Goal: Information Seeking & Learning: Learn about a topic

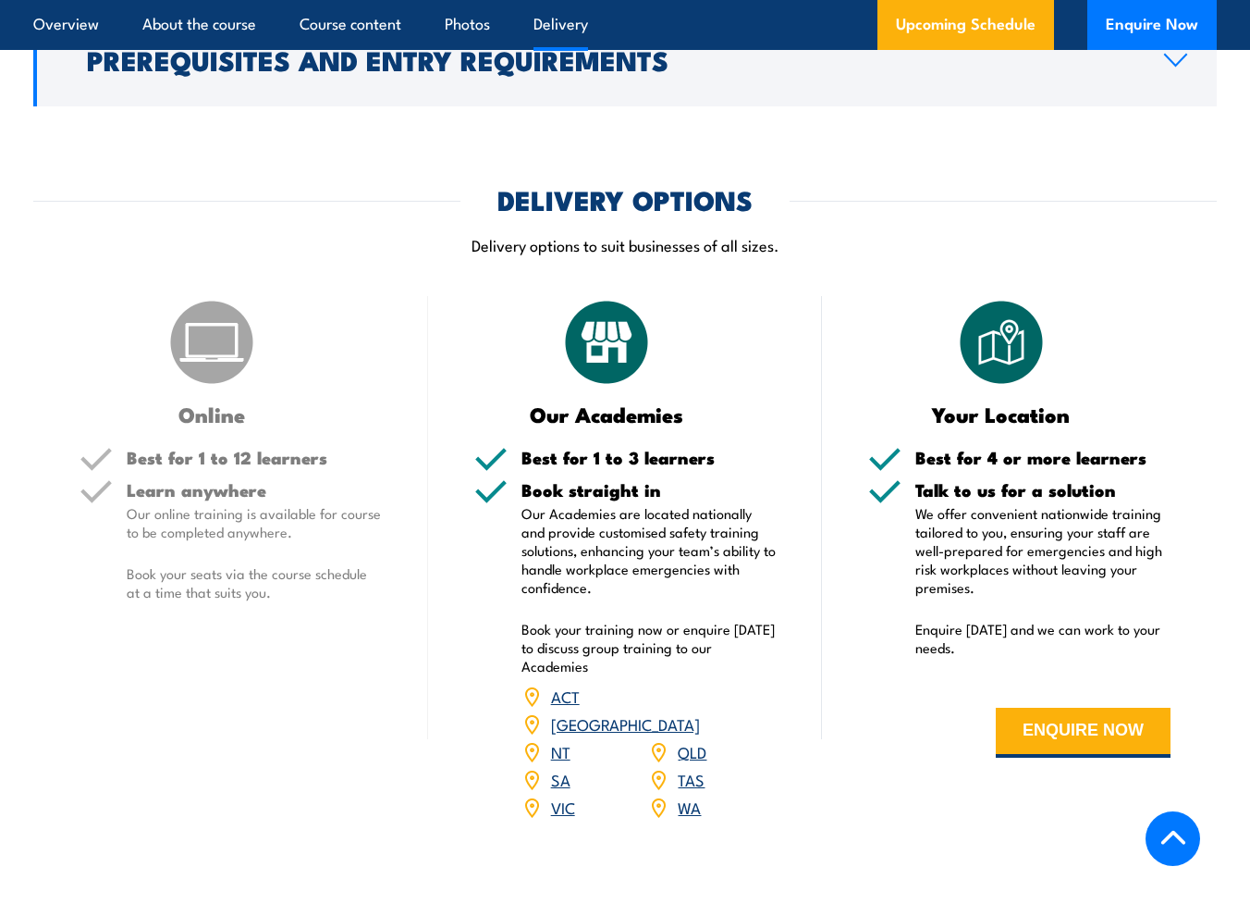
scroll to position [2589, 0]
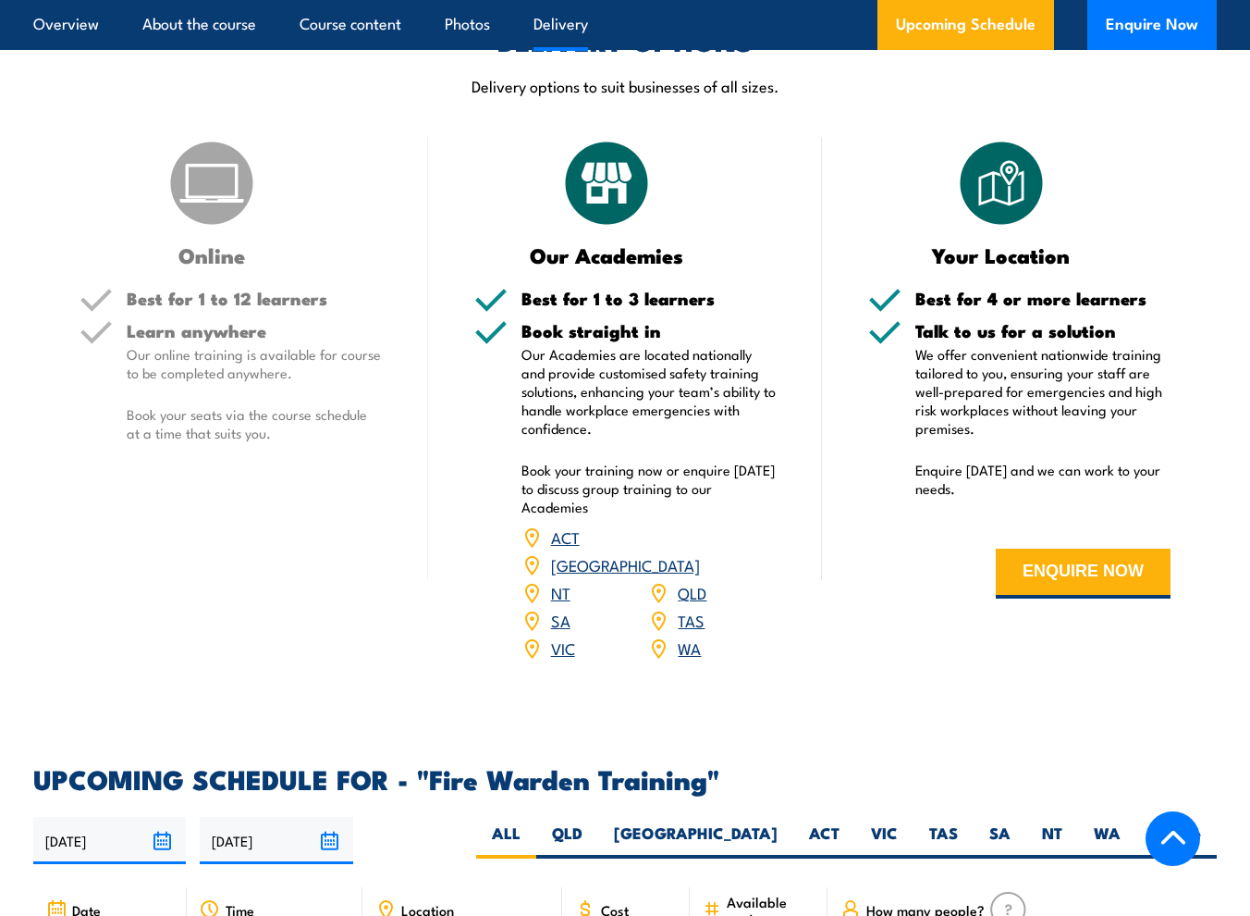
click at [694, 553] on link "[GEOGRAPHIC_DATA]" at bounding box center [625, 564] width 149 height 22
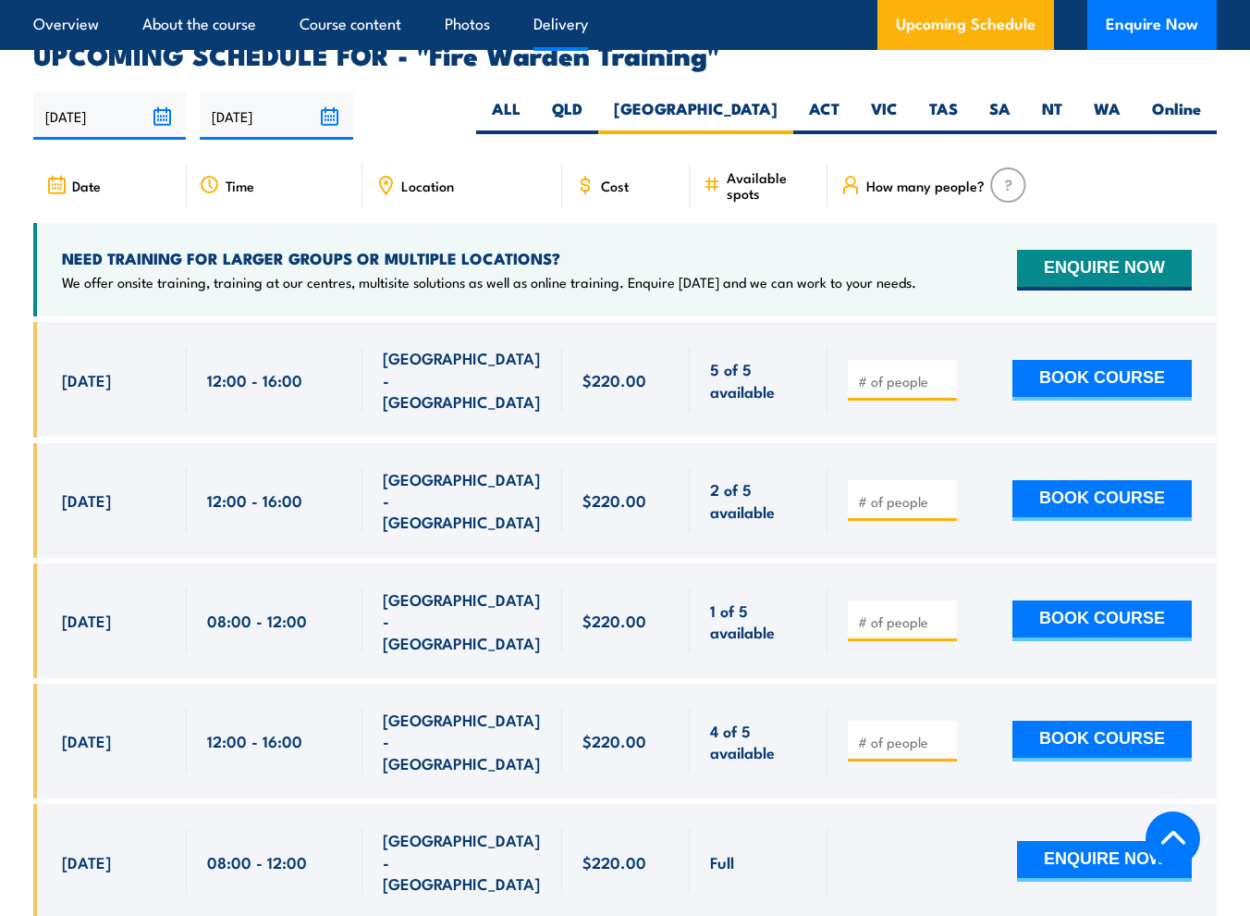
scroll to position [3327, 0]
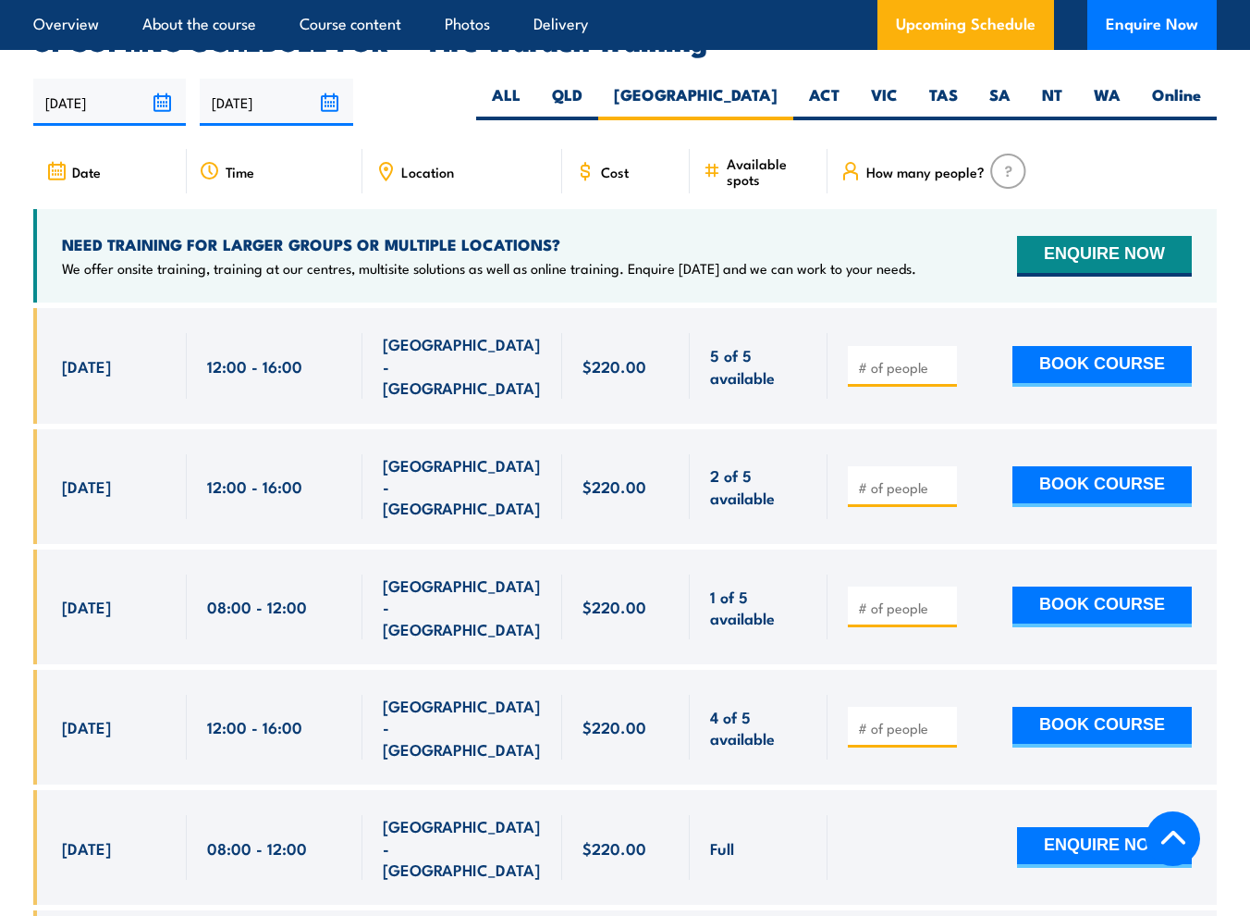
click at [902, 358] on input "number" at bounding box center [904, 367] width 92 height 18
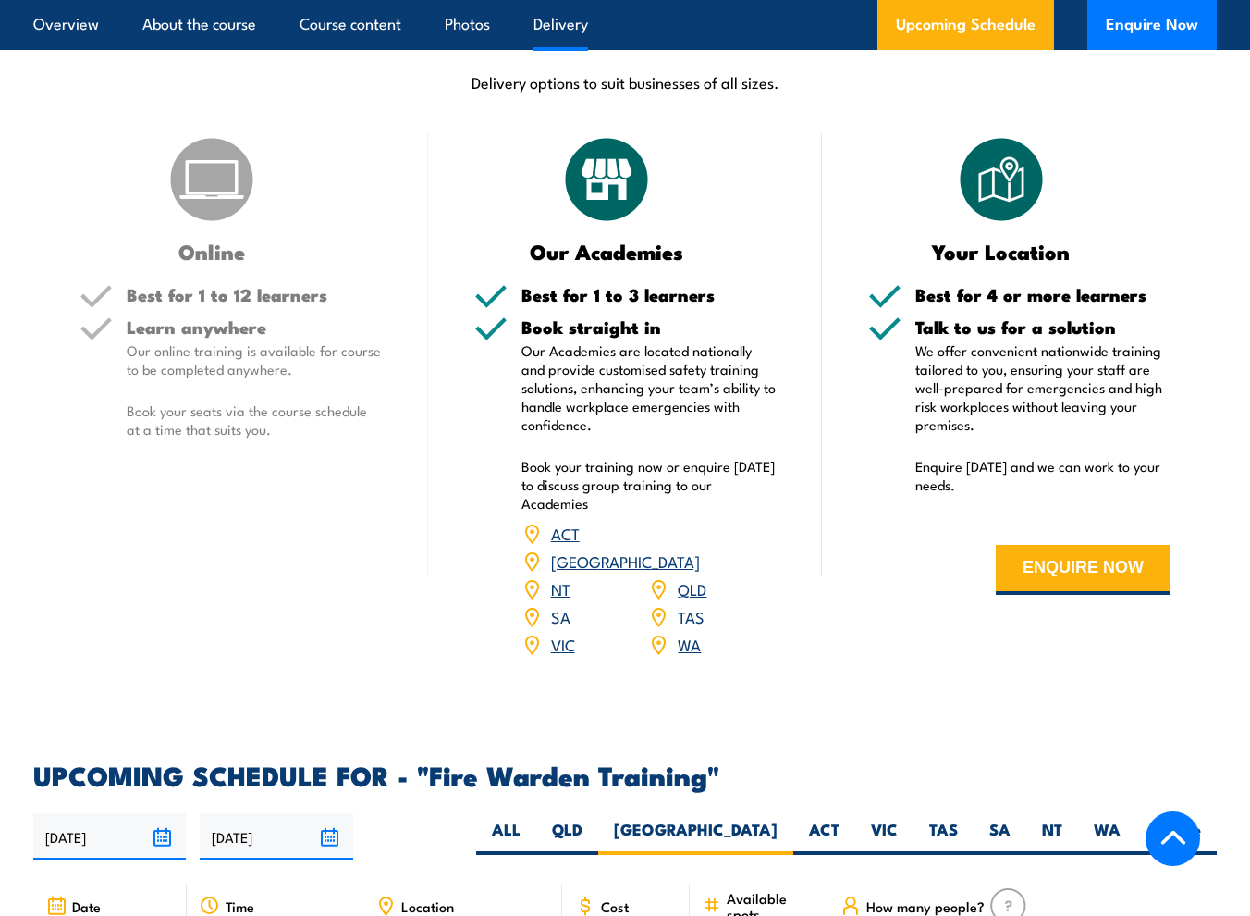
scroll to position [3050, 0]
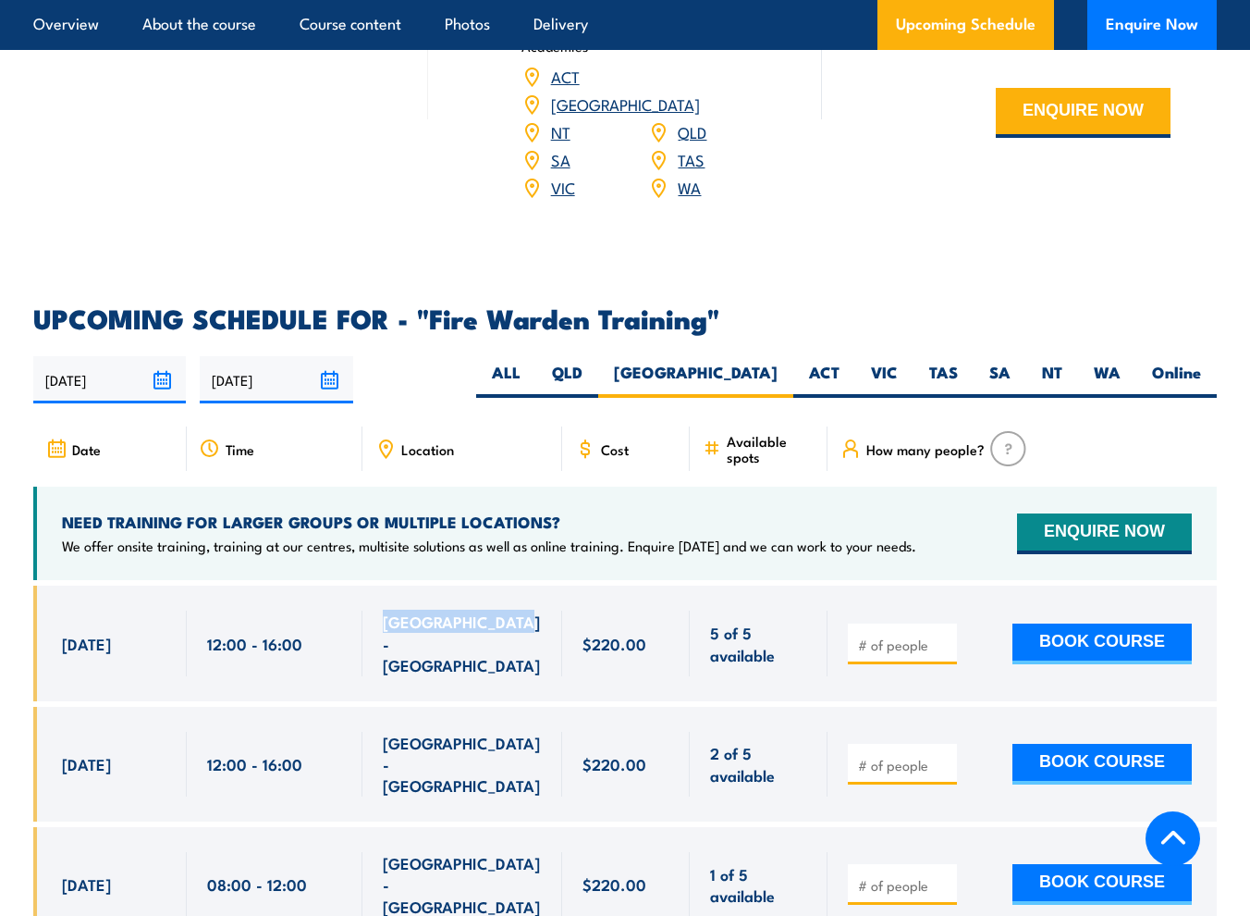
drag, startPoint x: 539, startPoint y: 604, endPoint x: 363, endPoint y: 604, distance: 176.6
click at [363, 604] on div "[GEOGRAPHIC_DATA] - [GEOGRAPHIC_DATA]" at bounding box center [463, 642] width 200 height 115
drag, startPoint x: 363, startPoint y: 604, endPoint x: 439, endPoint y: 608, distance: 76.9
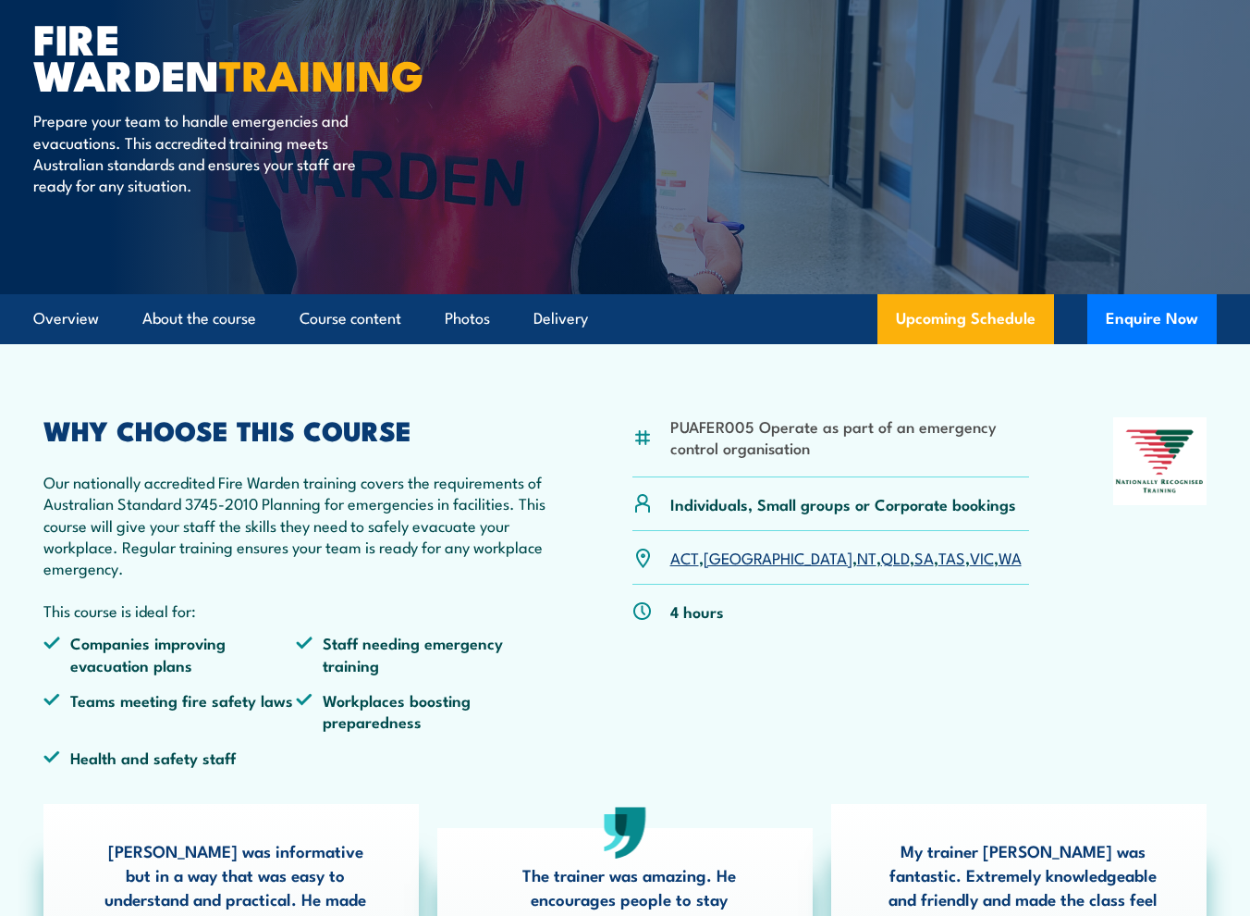
scroll to position [0, 0]
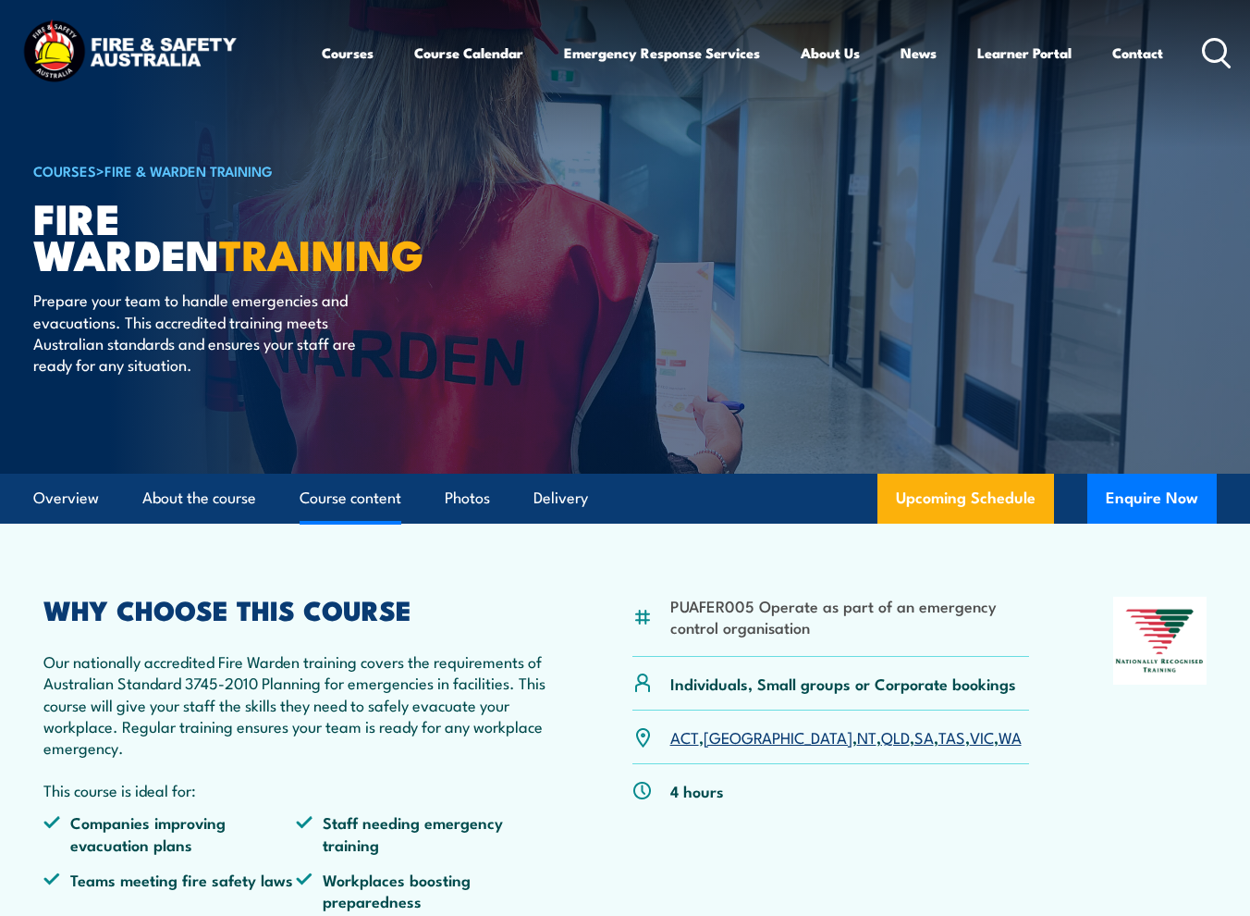
click at [367, 506] on link "Course content" at bounding box center [351, 497] width 102 height 49
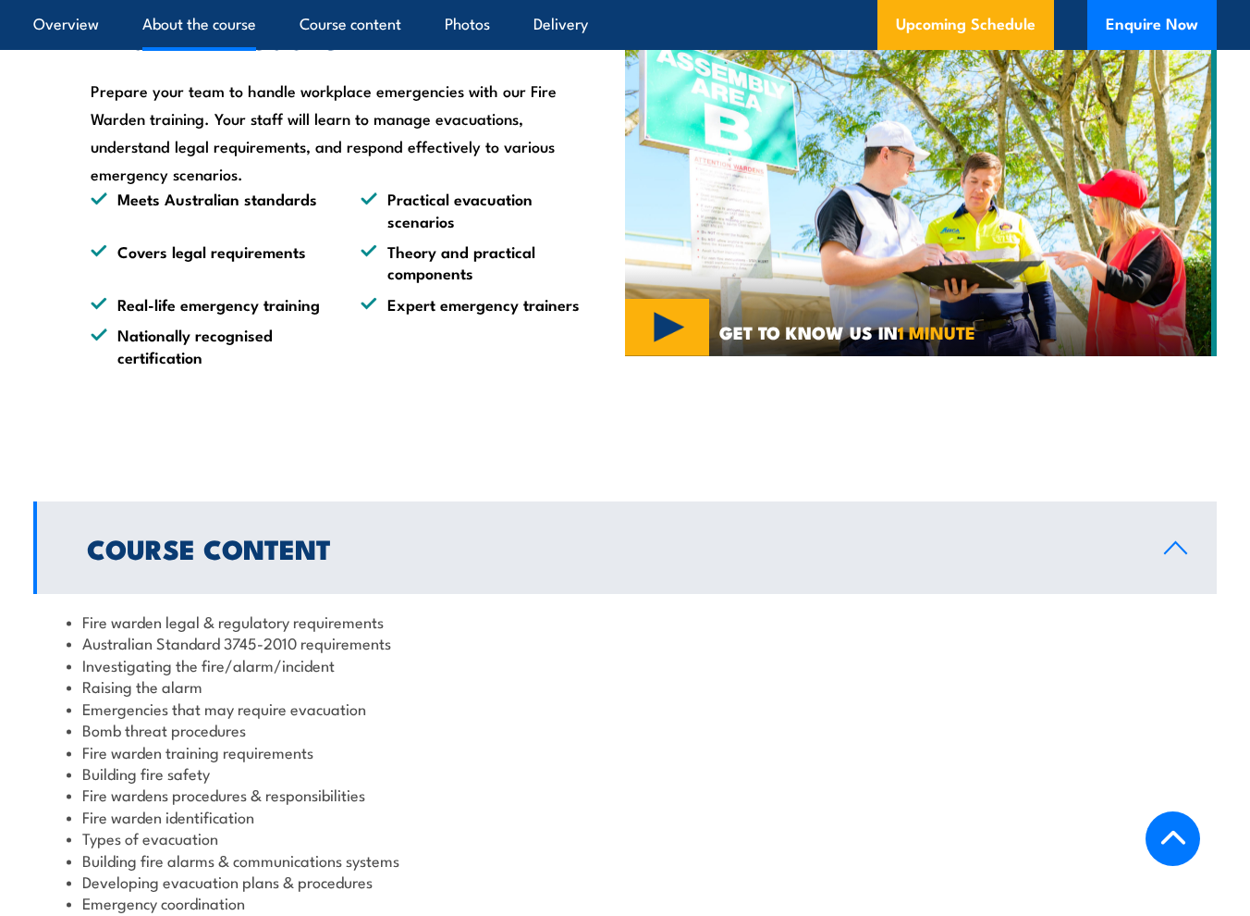
scroll to position [1735, 0]
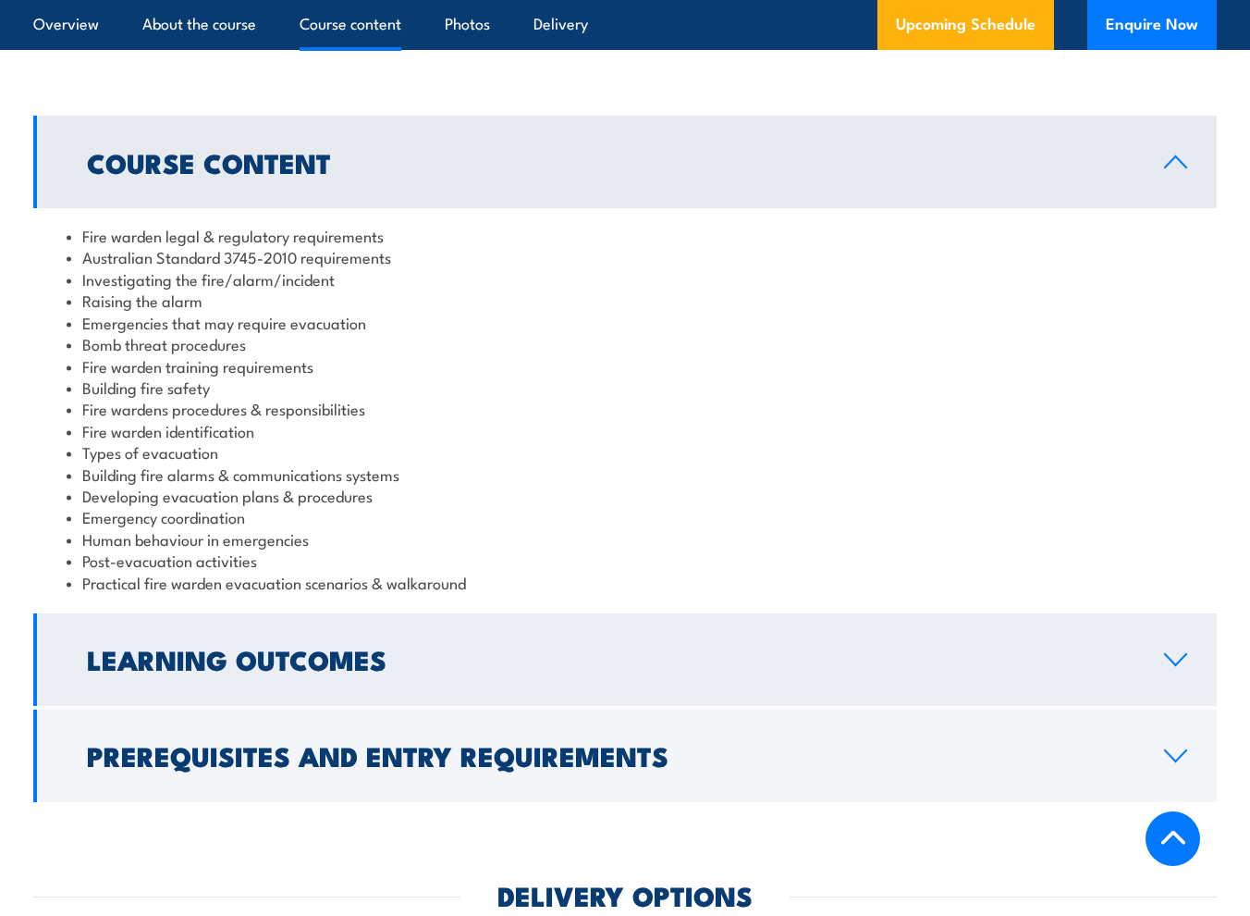
click at [470, 668] on h2 "Learning Outcomes" at bounding box center [611, 658] width 1048 height 24
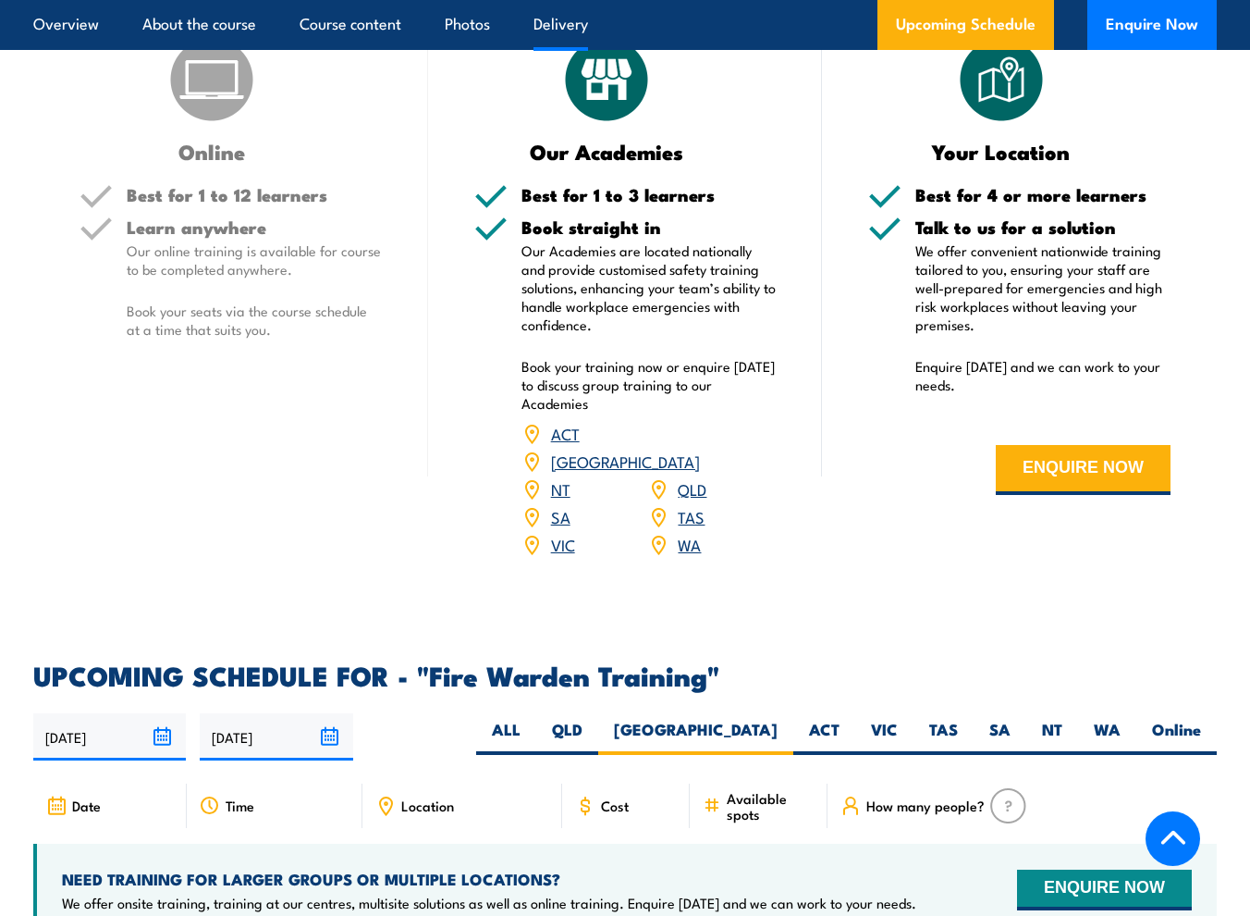
scroll to position [2197, 0]
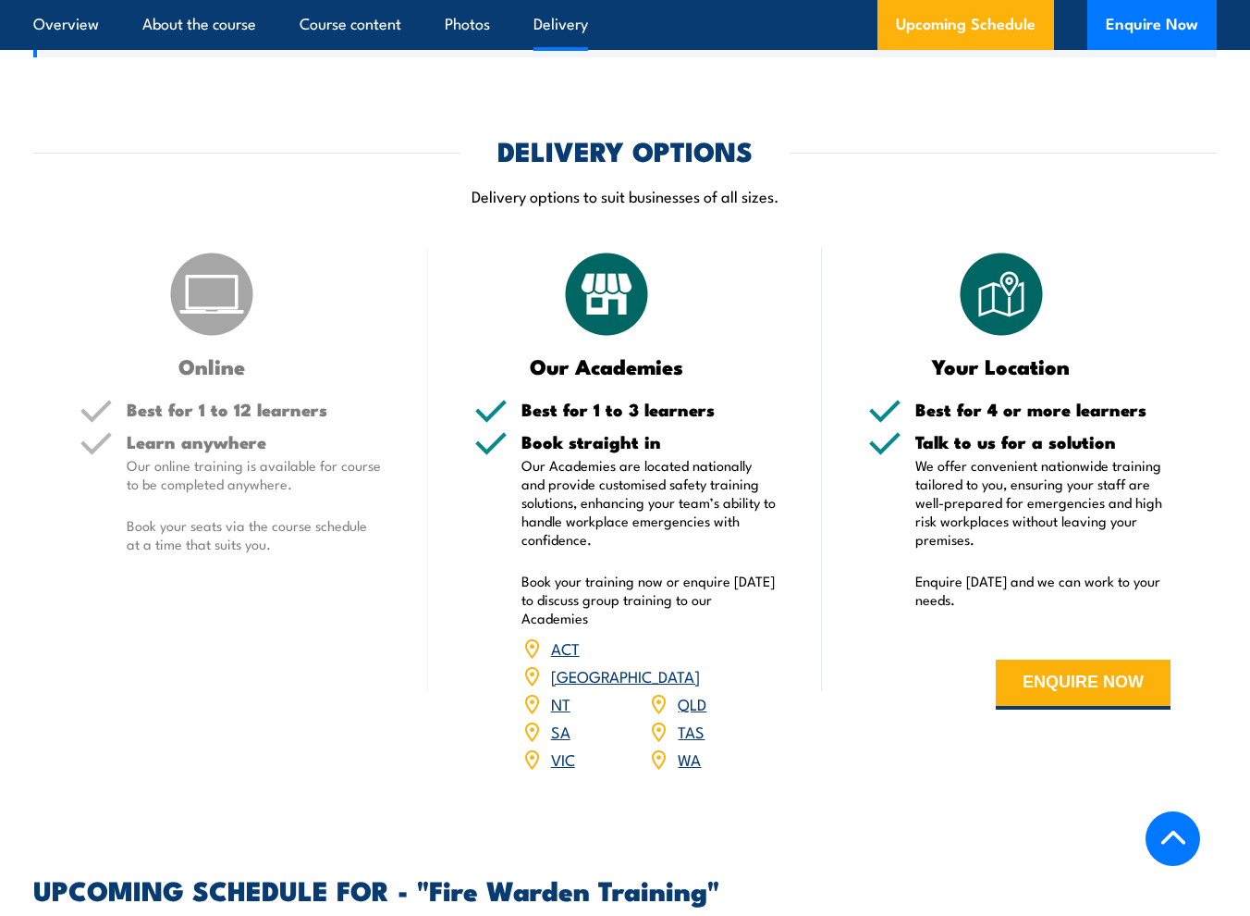
click at [199, 435] on h5 "Learn anywhere" at bounding box center [254, 442] width 255 height 18
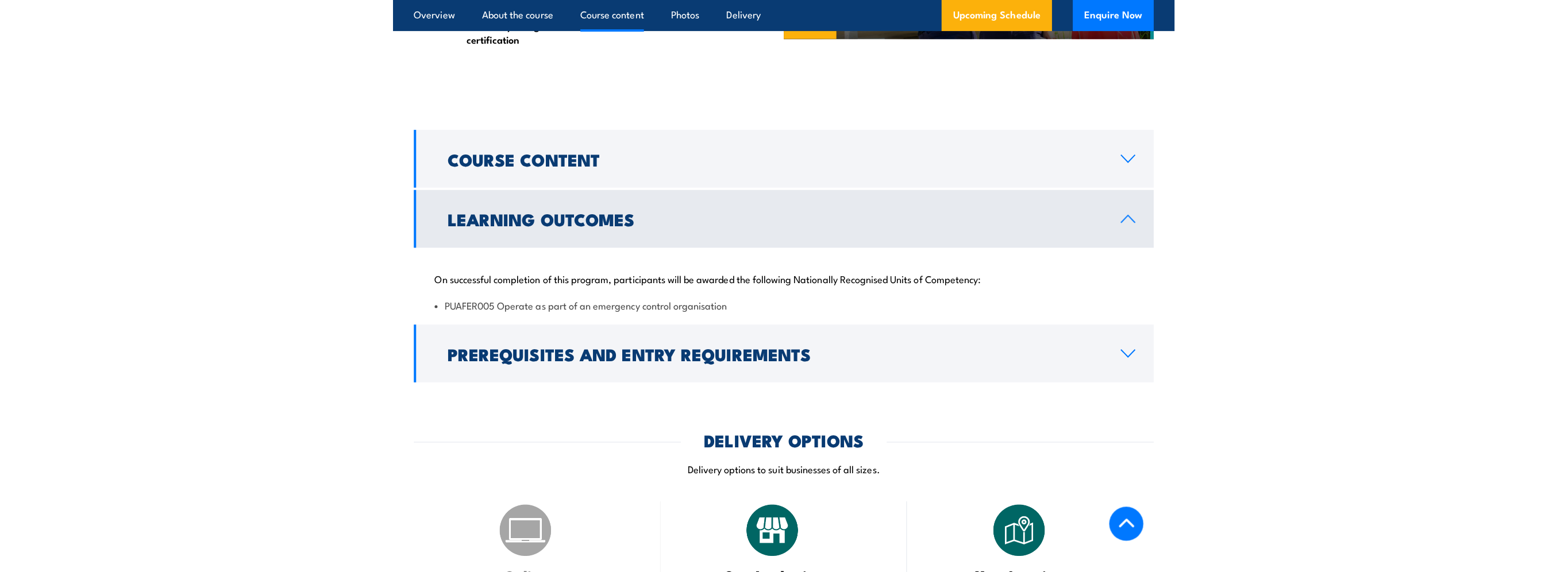
scroll to position [1025, 0]
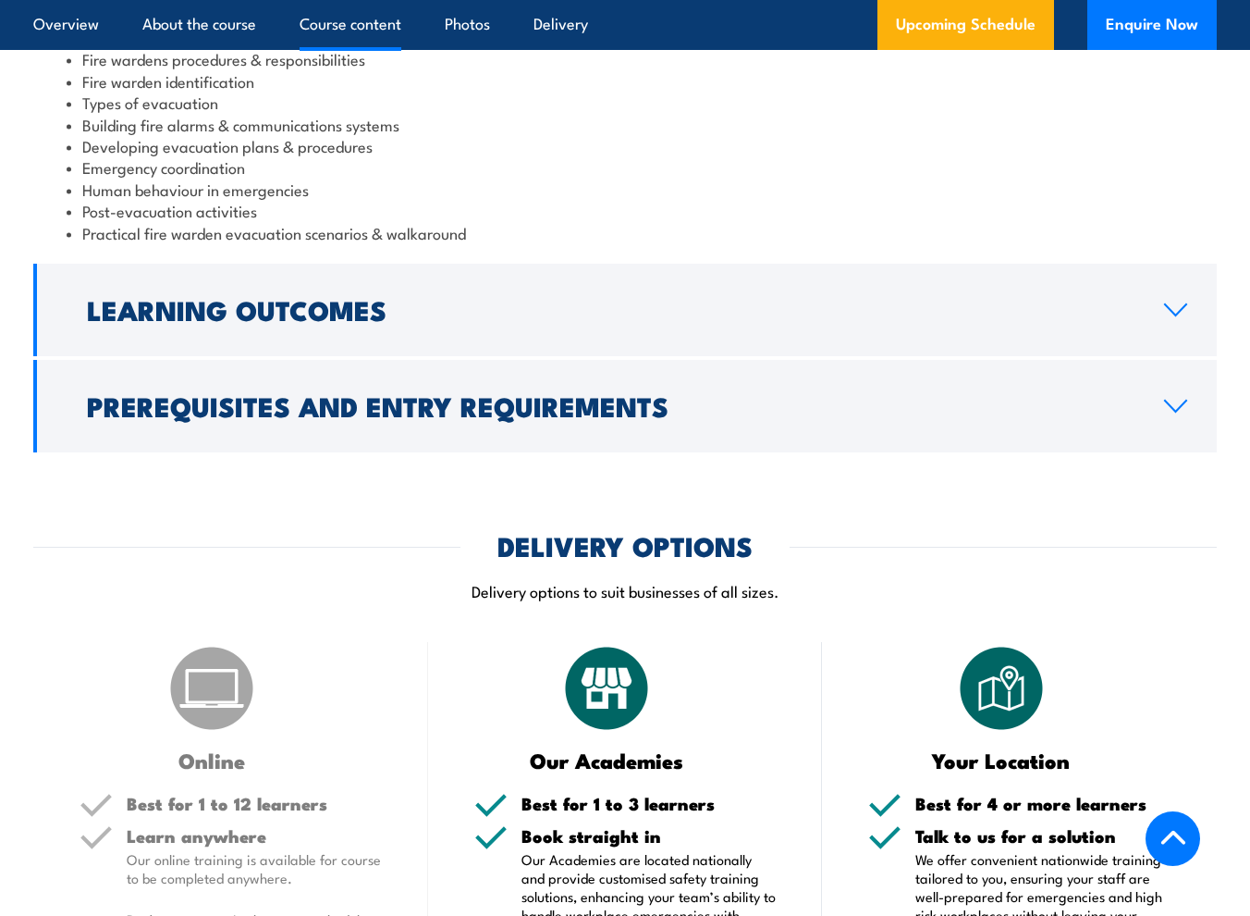
scroll to position [2219, 0]
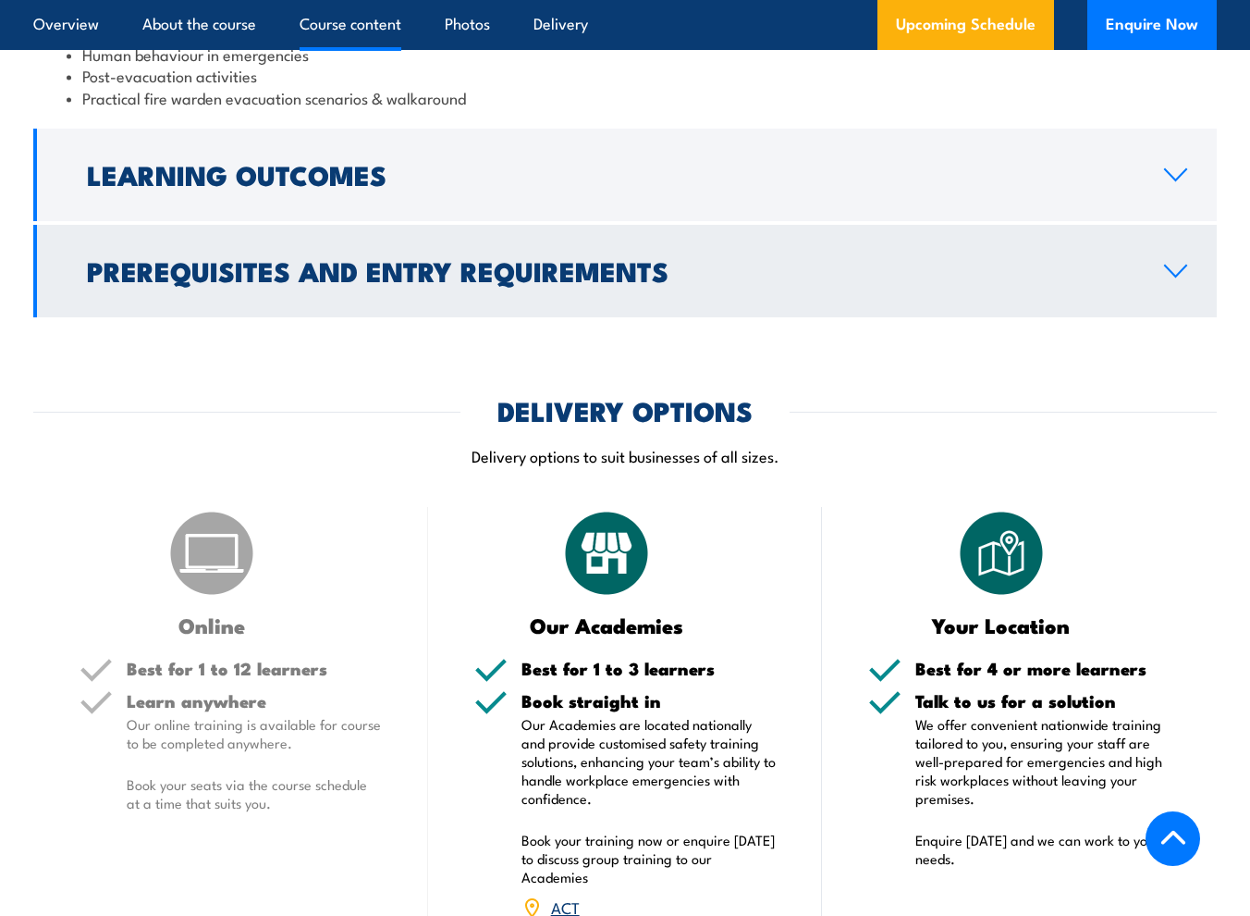
click at [477, 275] on h2 "Prerequisites and Entry Requirements" at bounding box center [611, 270] width 1048 height 24
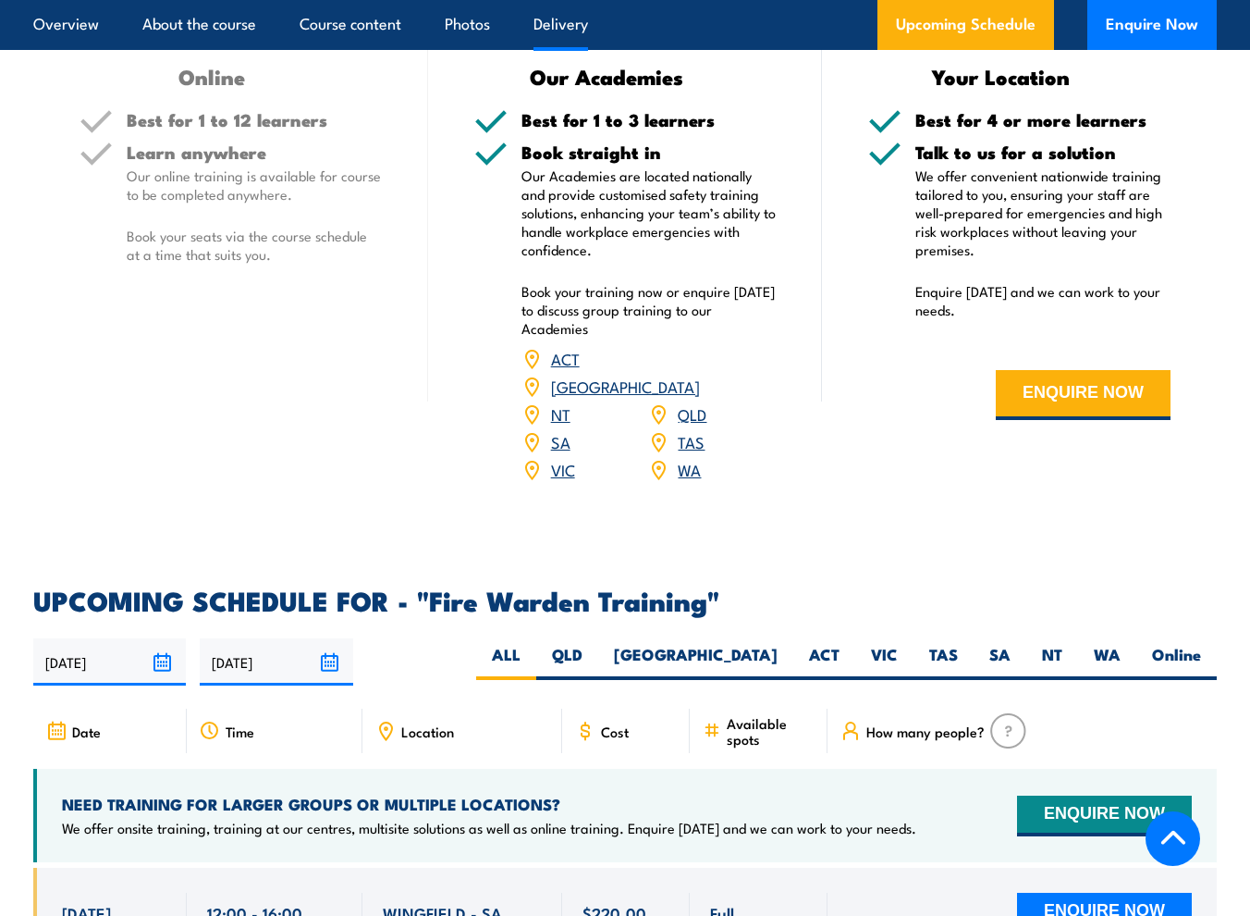
scroll to position [2545, 0]
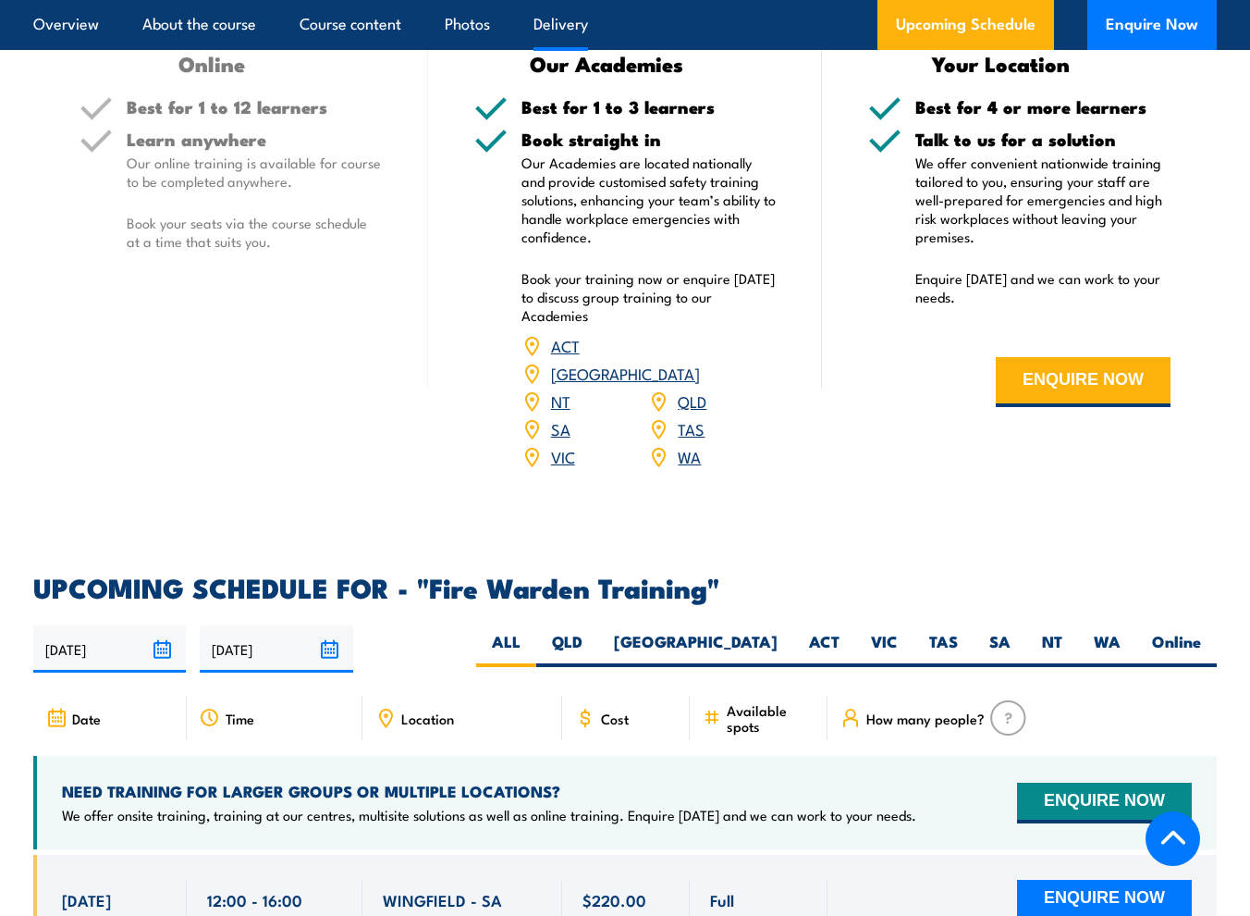
click at [407, 710] on span "Location" at bounding box center [427, 718] width 53 height 16
click at [385, 707] on icon at bounding box center [385, 717] width 20 height 20
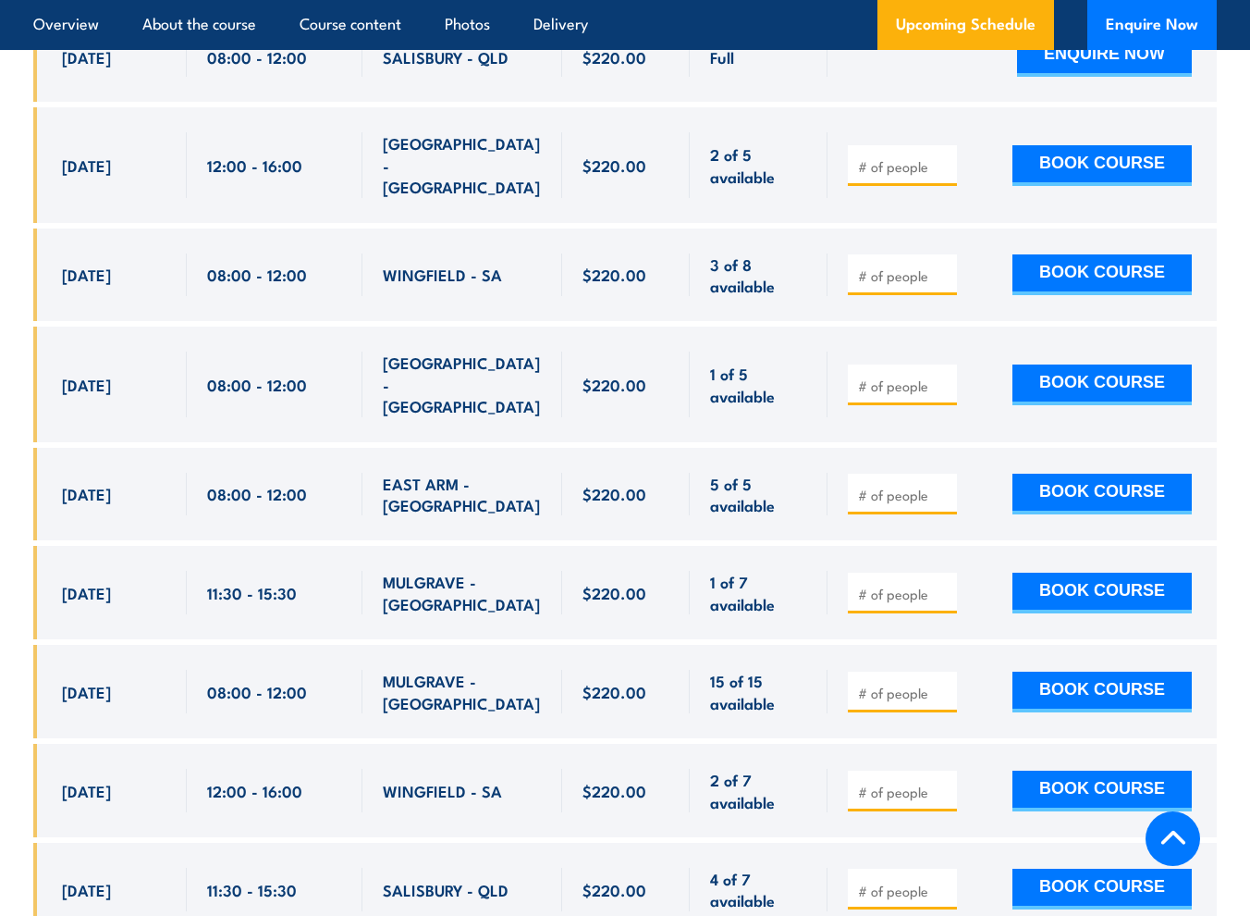
scroll to position [4579, 0]
